Goal: Task Accomplishment & Management: Manage account settings

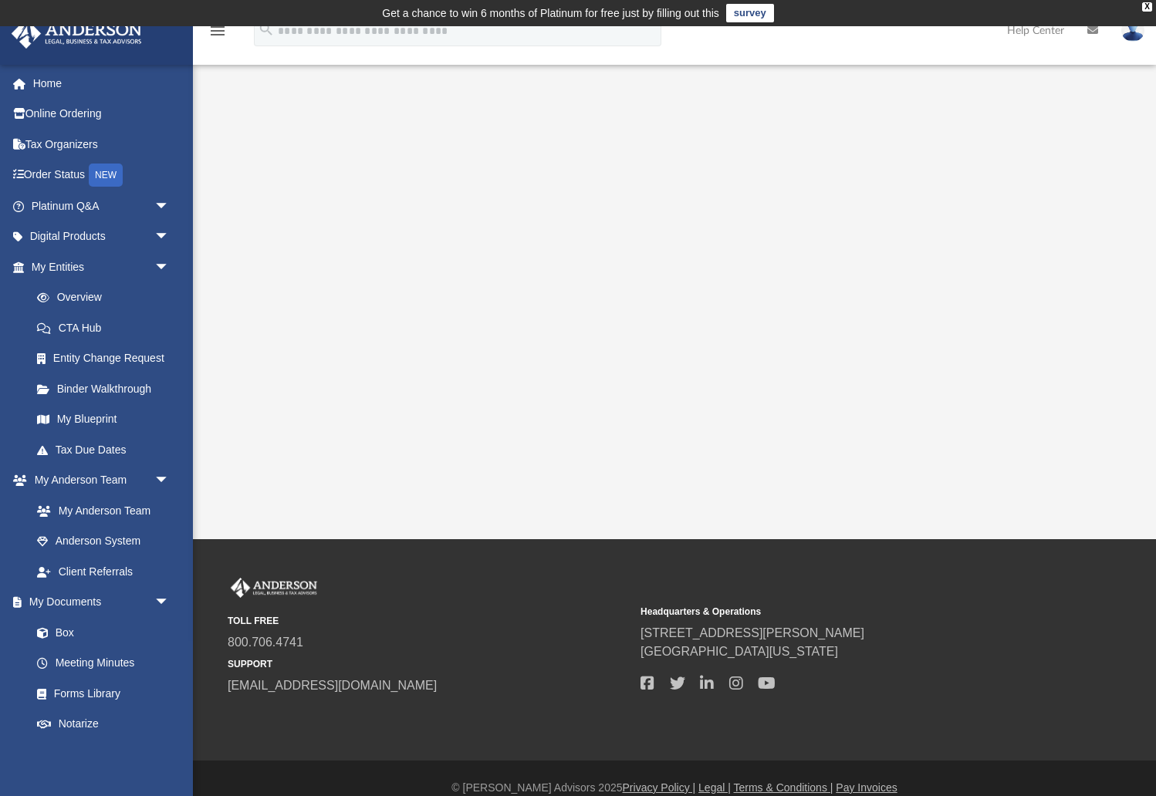
click at [72, 599] on link "My Documents arrow_drop_down" at bounding box center [98, 602] width 174 height 31
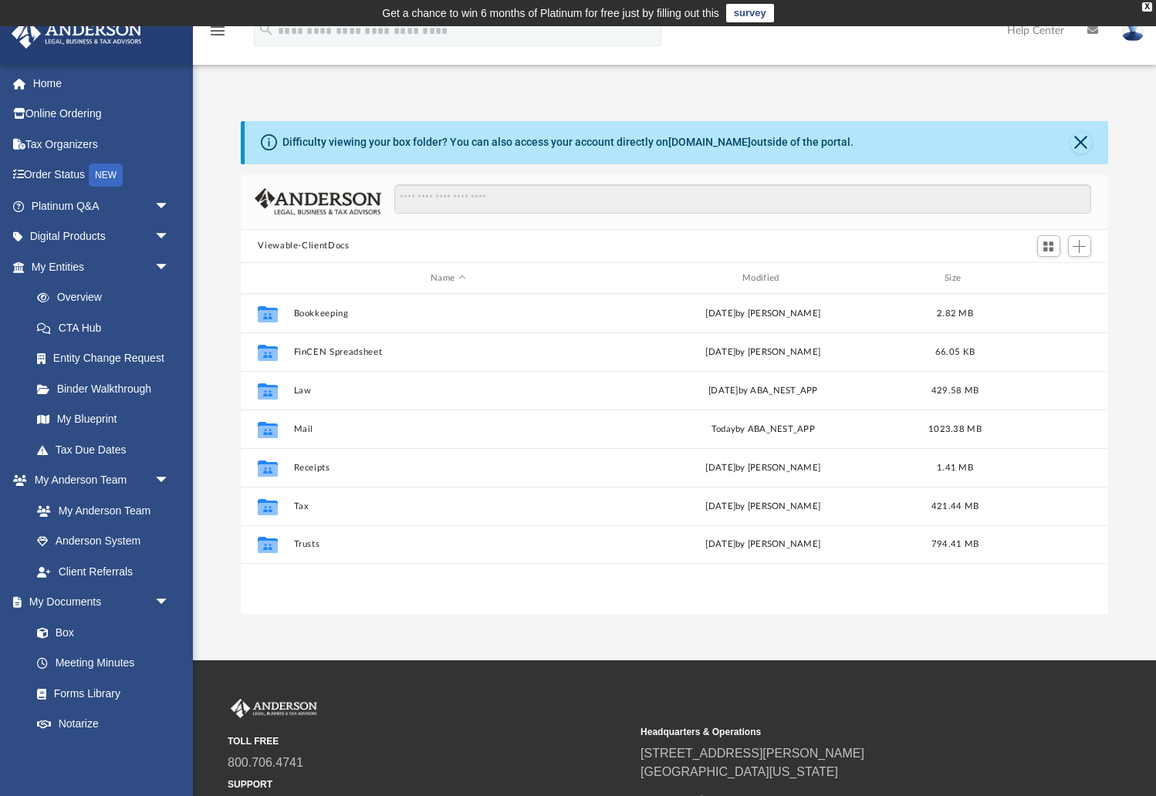
scroll to position [350, 866]
click at [761, 282] on div "Modified" at bounding box center [763, 279] width 309 height 14
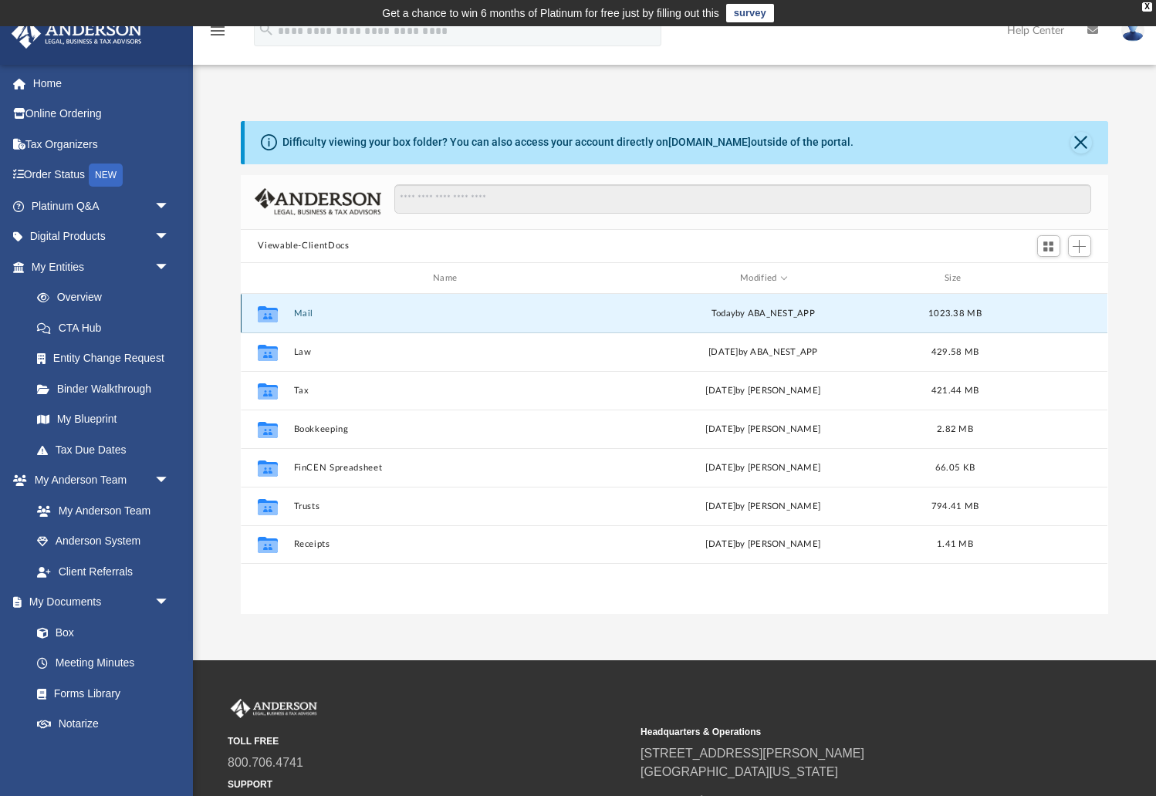
click at [304, 309] on button "Mail" at bounding box center [448, 314] width 309 height 10
click at [308, 309] on button "Mail" at bounding box center [448, 314] width 309 height 10
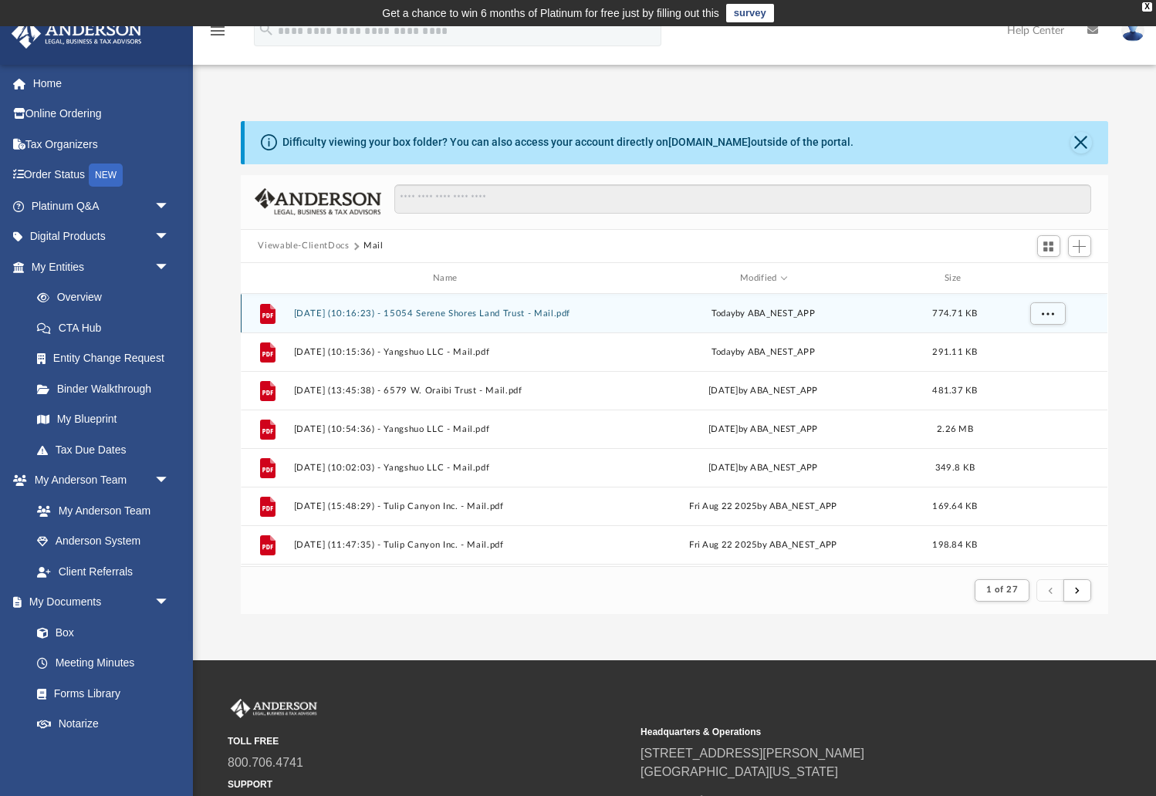
scroll to position [1, 1]
click at [344, 312] on button "[DATE] (10:16:23) - 15054 Serene Shores Land Trust - Mail.pdf" at bounding box center [448, 314] width 309 height 10
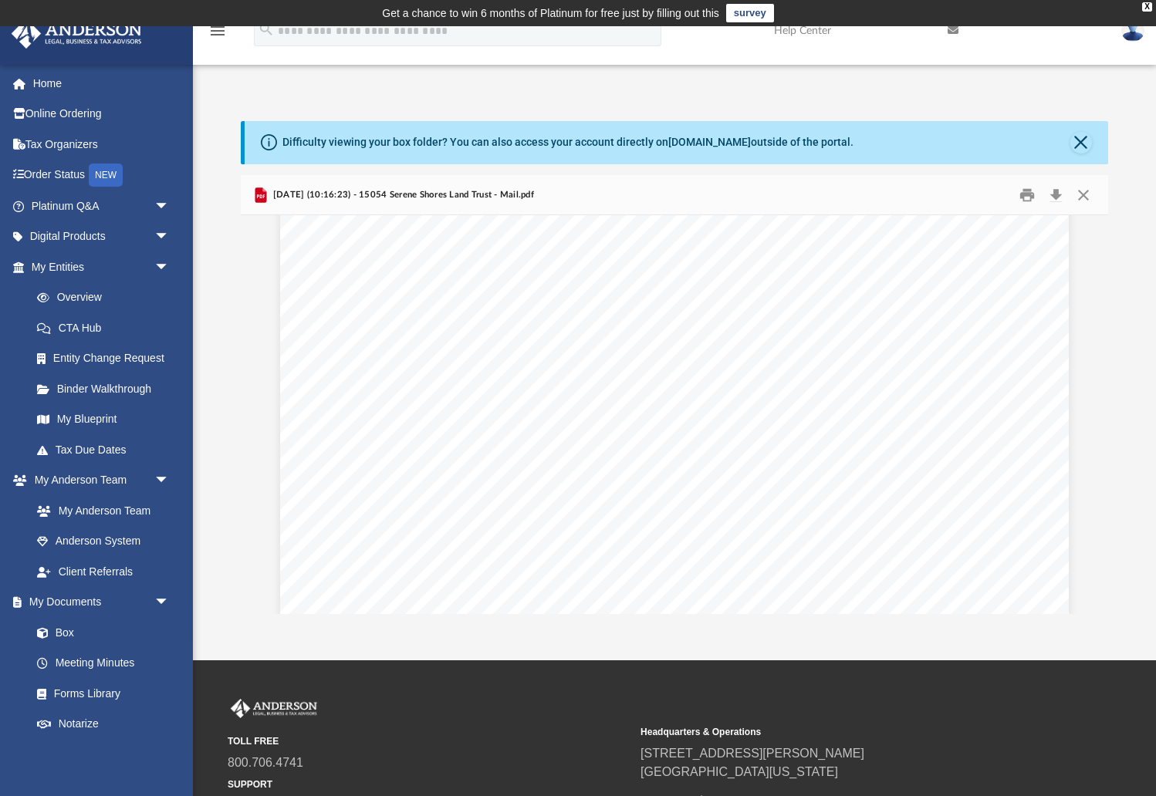
scroll to position [1672, 0]
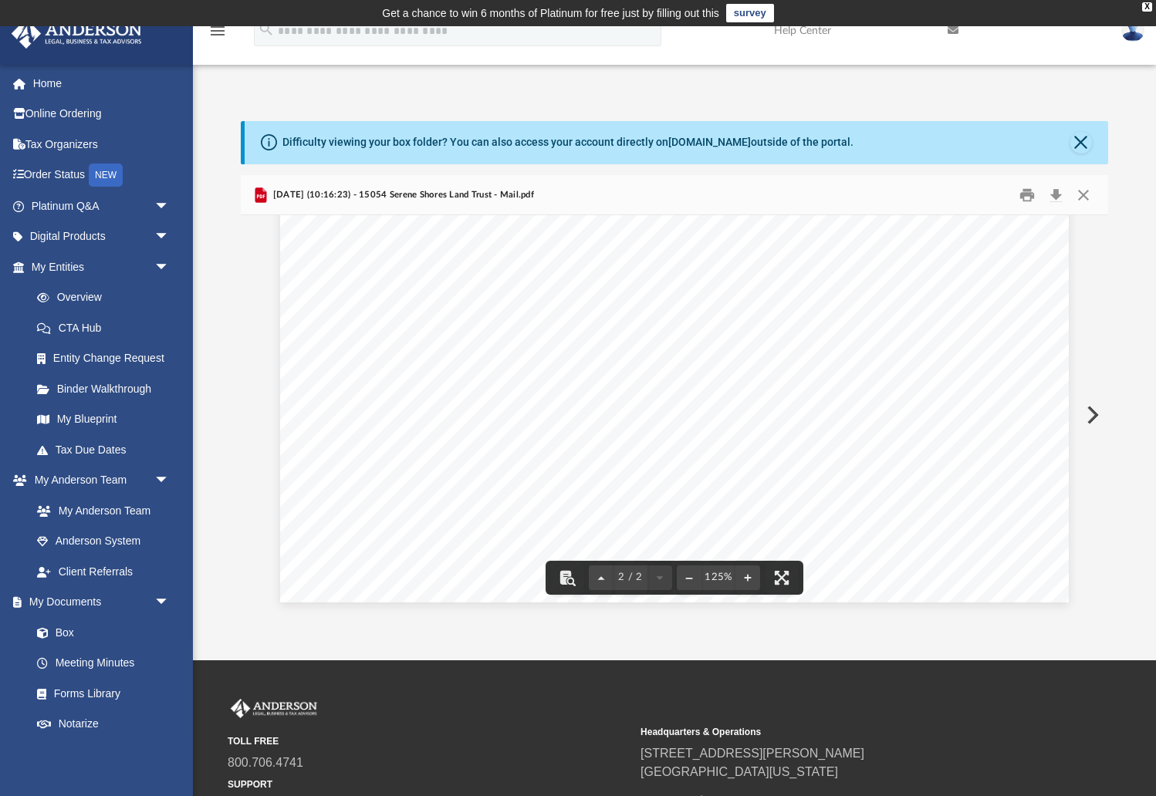
click at [1092, 414] on button "Preview" at bounding box center [1091, 414] width 34 height 43
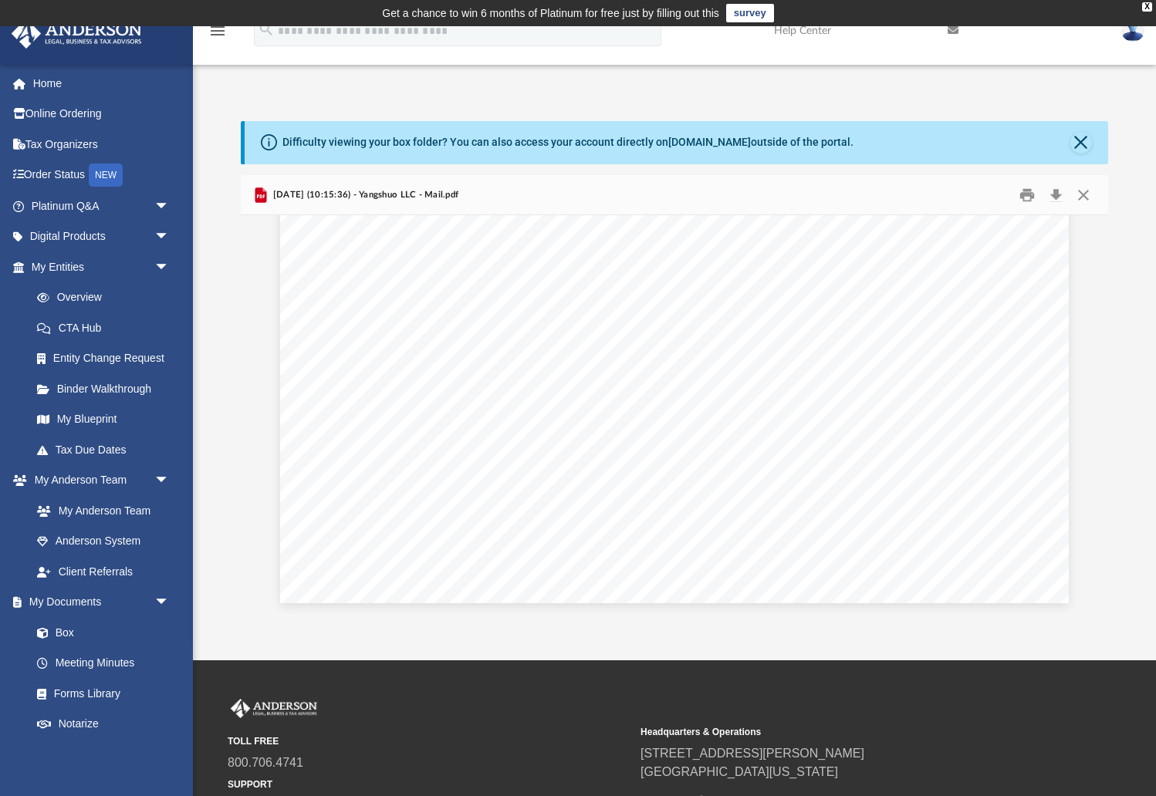
scroll to position [0, 0]
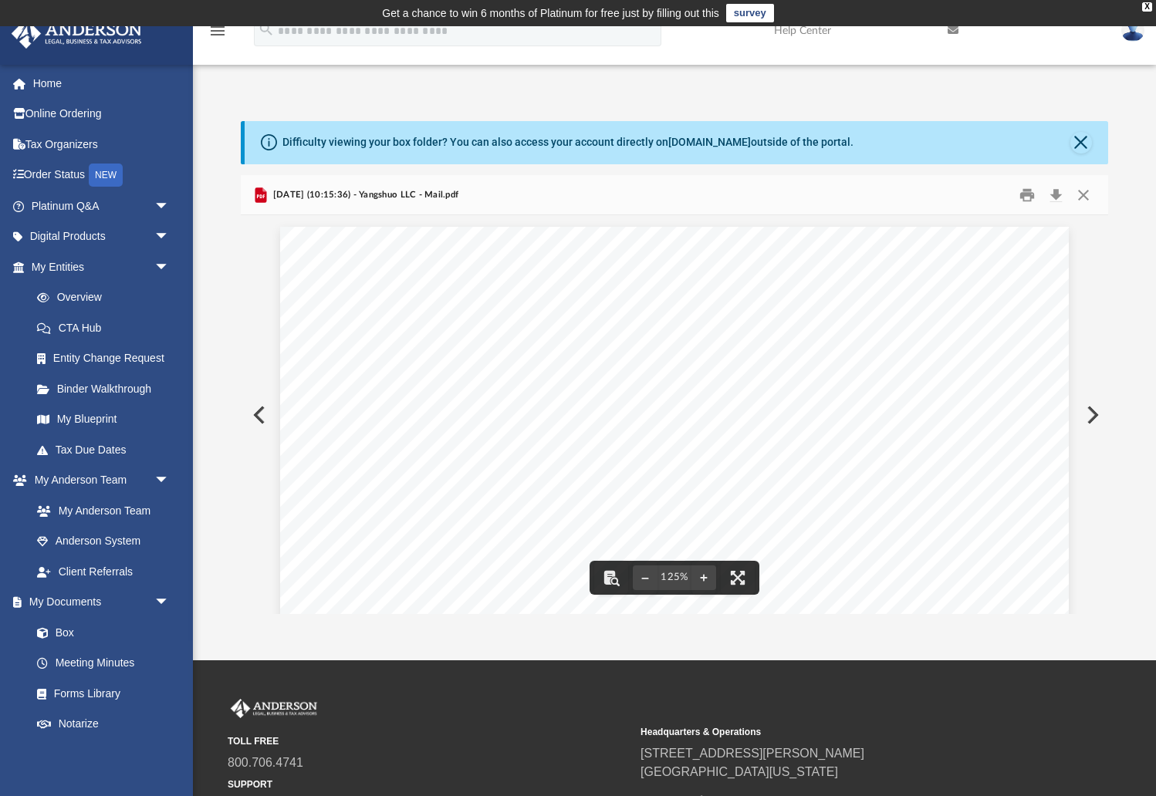
click at [1092, 416] on button "Preview" at bounding box center [1091, 414] width 34 height 43
click at [1086, 192] on button "Close" at bounding box center [1083, 195] width 28 height 24
